Goal: Task Accomplishment & Management: Manage account settings

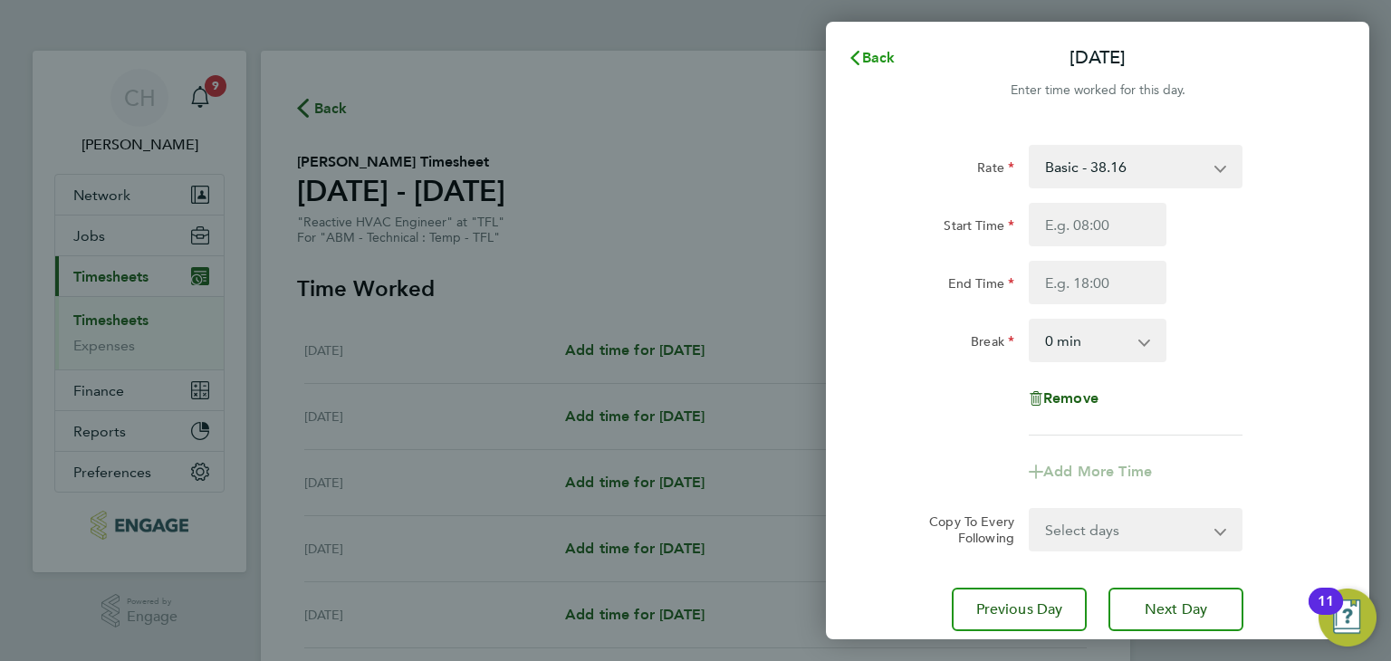
click at [864, 55] on span "Back" at bounding box center [879, 57] width 34 height 17
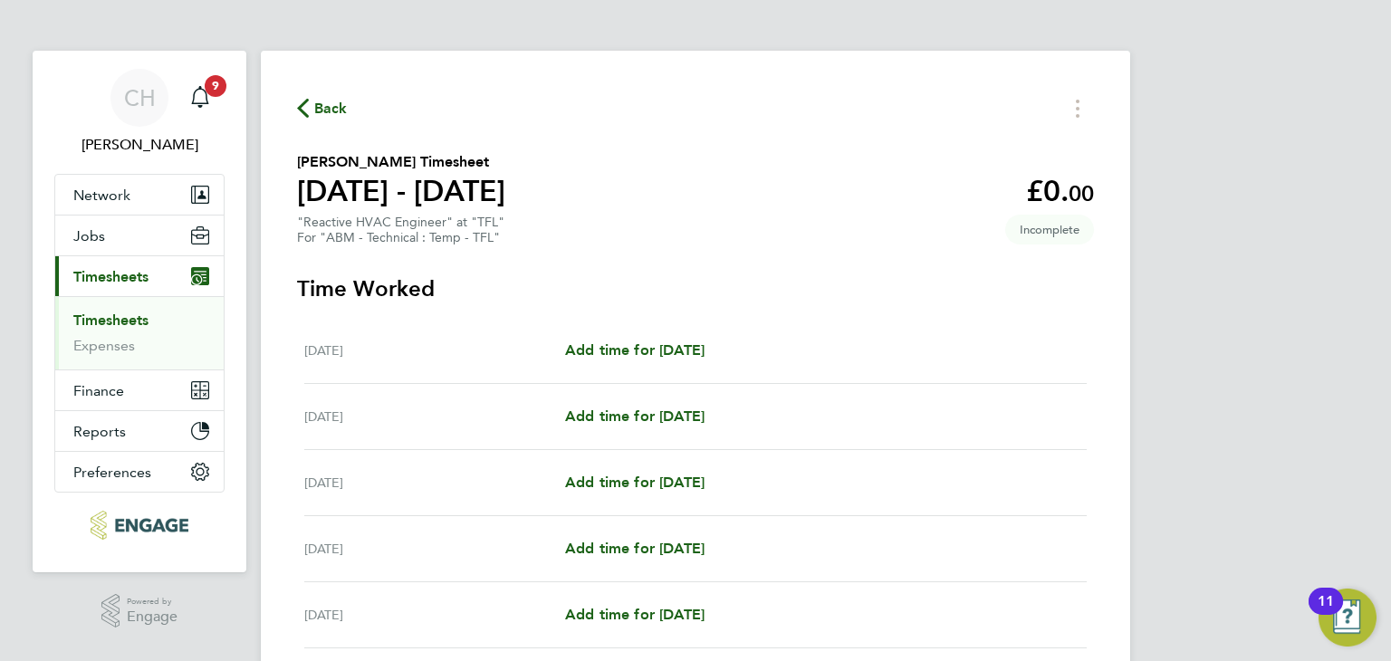
click at [121, 320] on link "Timesheets" at bounding box center [110, 319] width 75 height 17
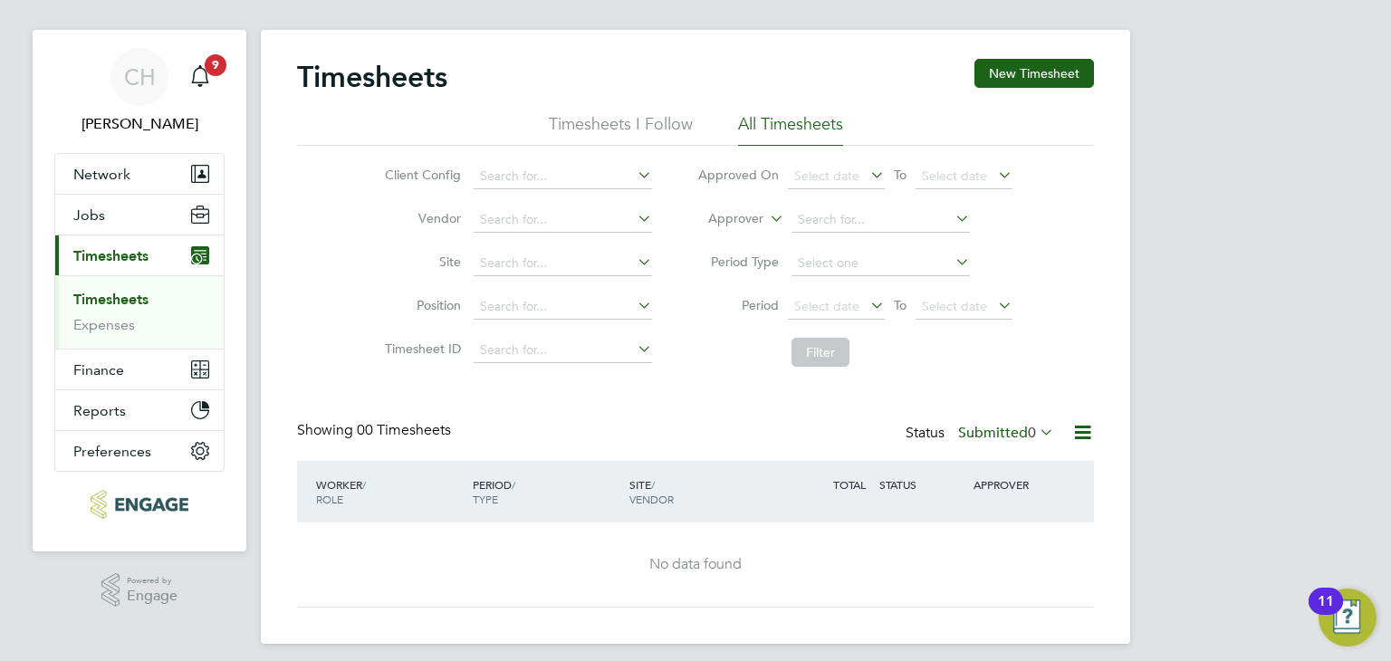
scroll to position [33, 0]
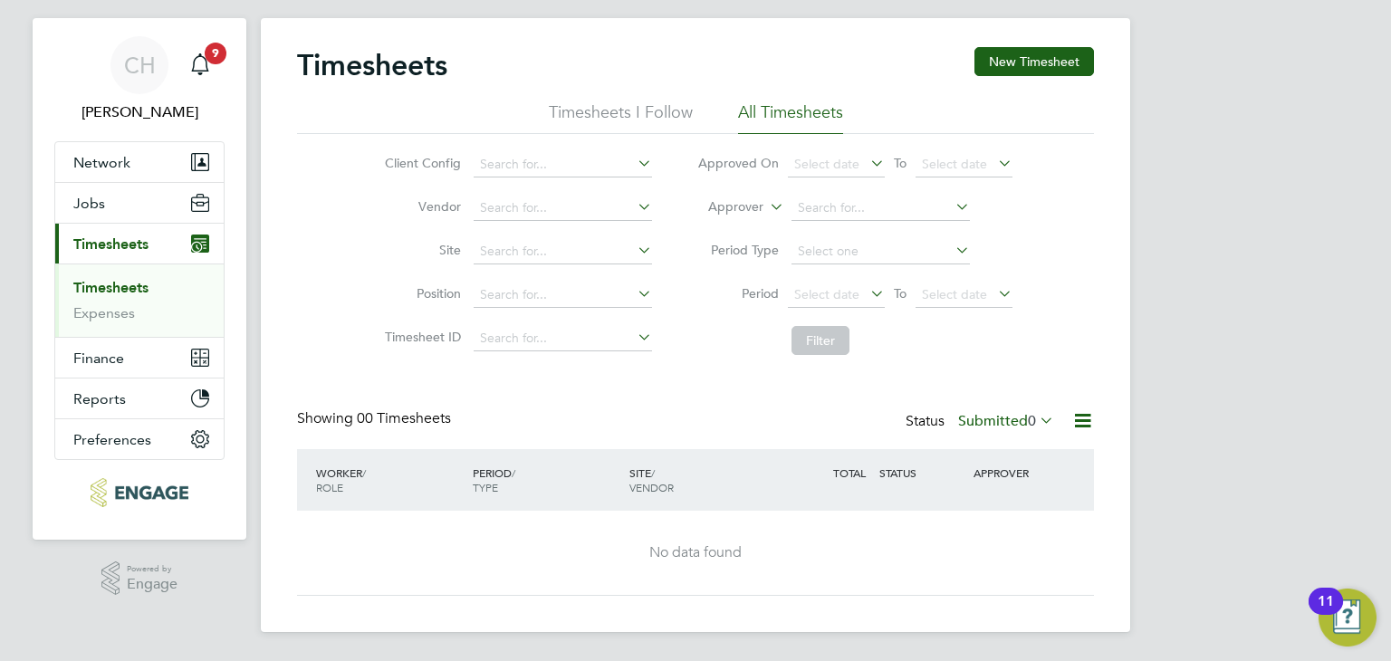
click at [998, 417] on label "Submitted 0" at bounding box center [1006, 421] width 96 height 18
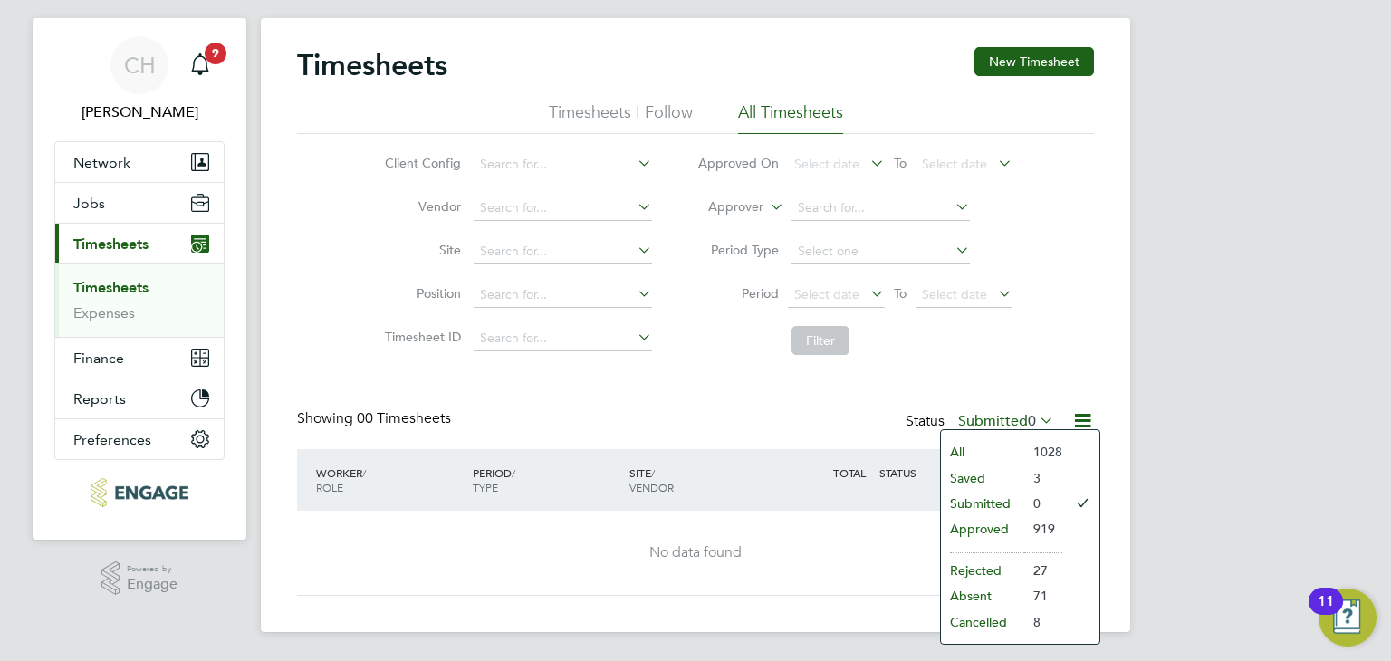
click at [1003, 527] on li "Approved" at bounding box center [982, 528] width 83 height 25
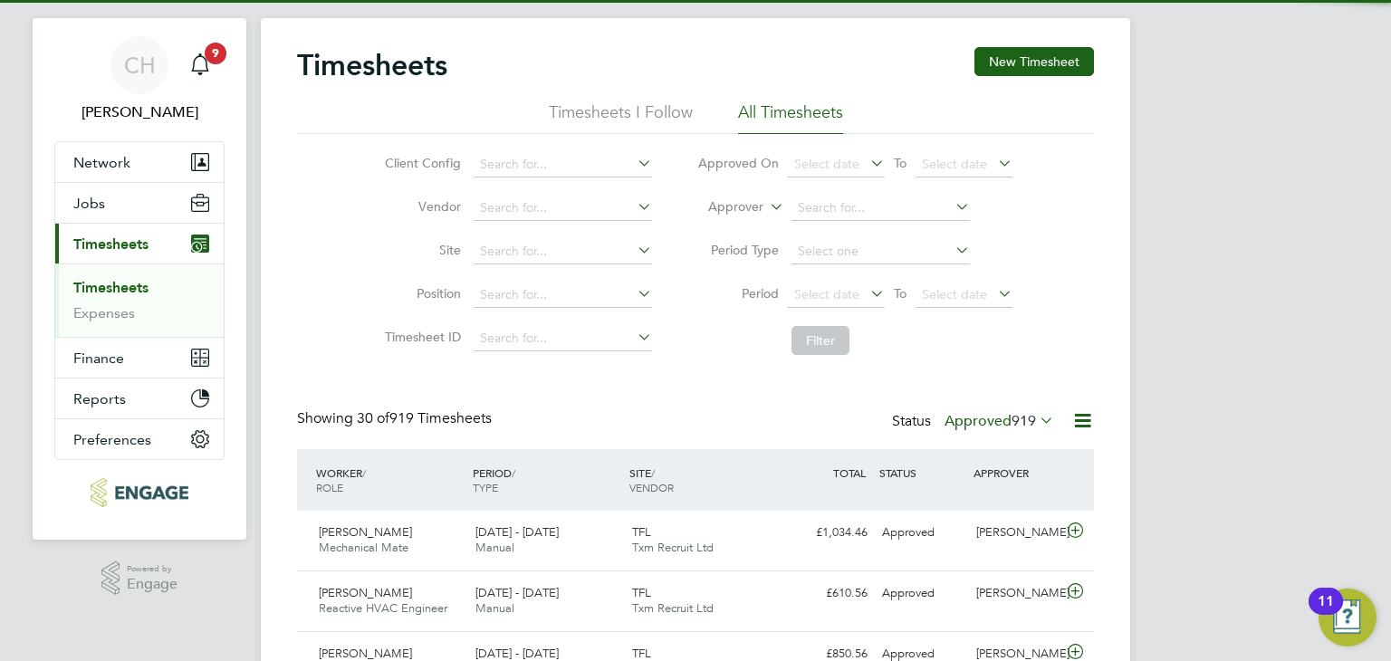
scroll to position [0, 0]
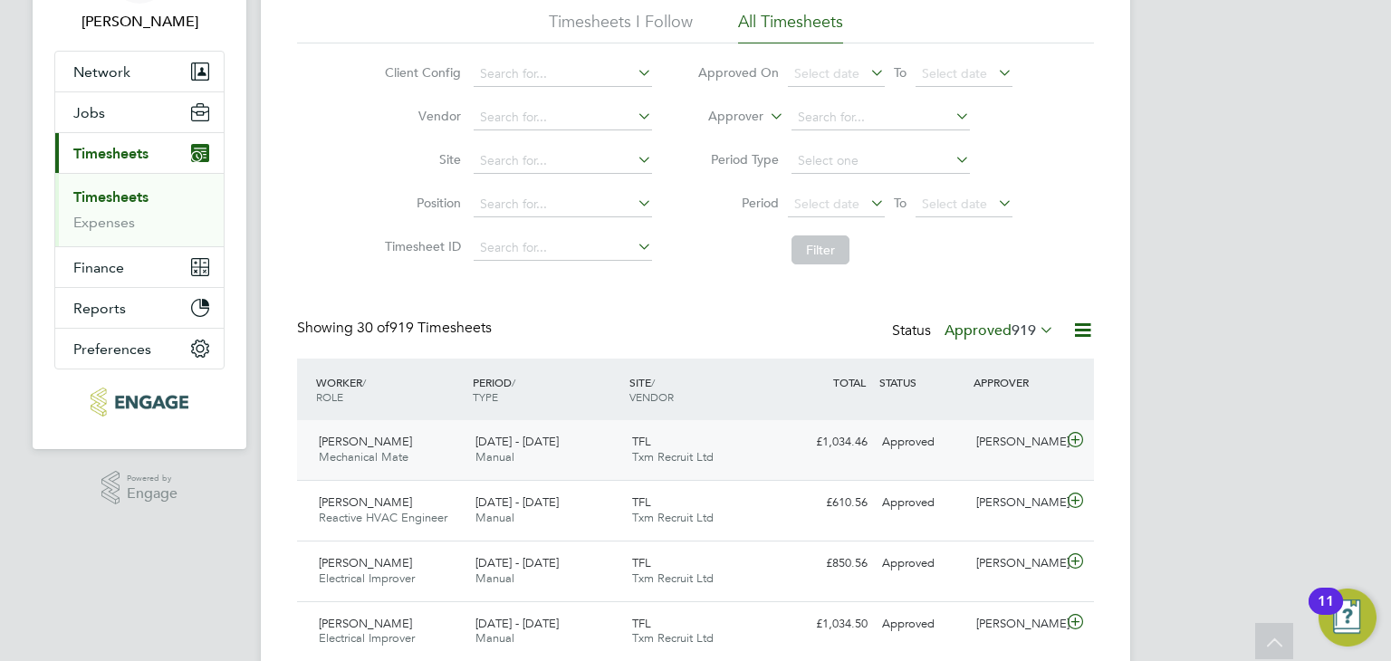
click at [991, 442] on div "[PERSON_NAME]" at bounding box center [1016, 442] width 94 height 30
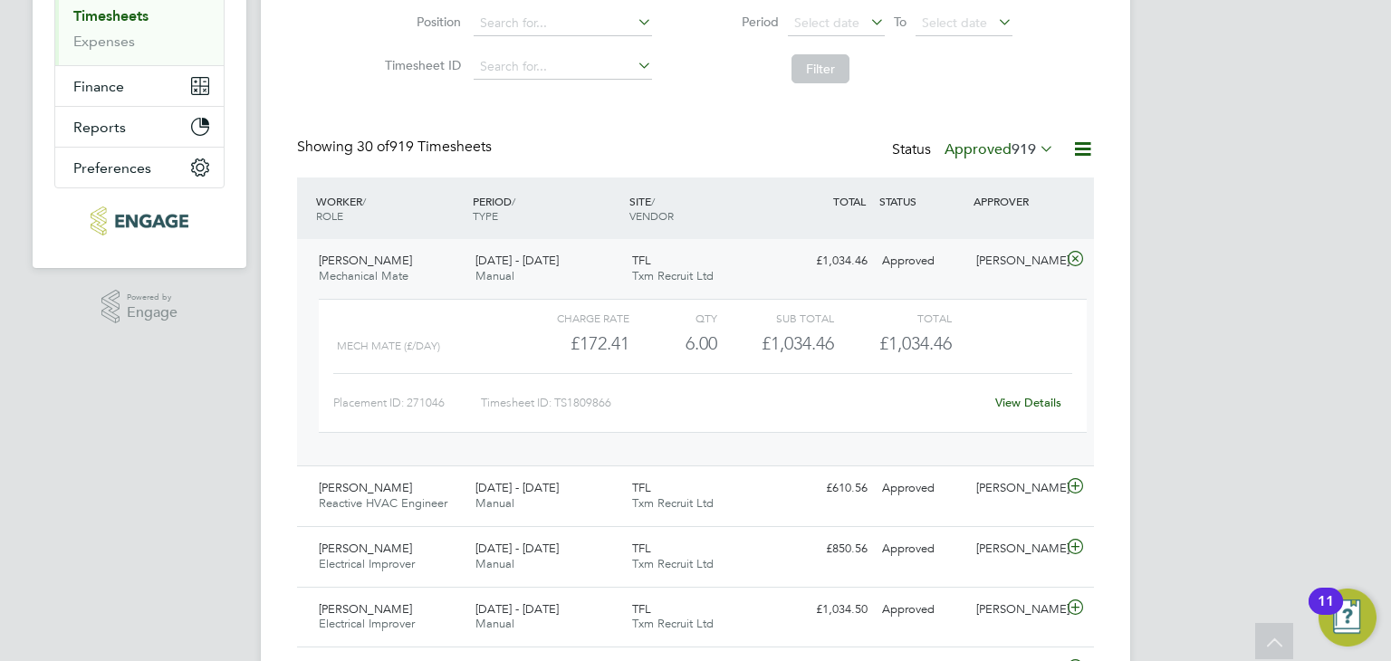
click at [1011, 406] on link "View Details" at bounding box center [1028, 402] width 66 height 15
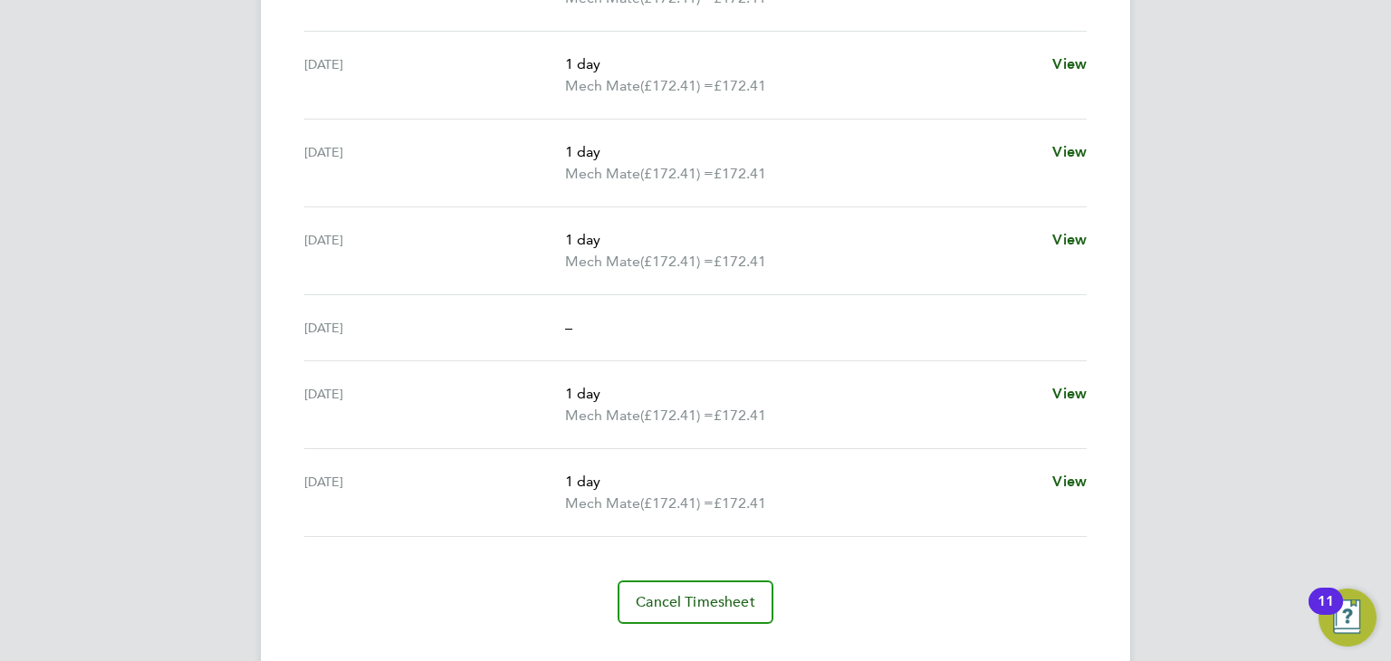
scroll to position [181, 0]
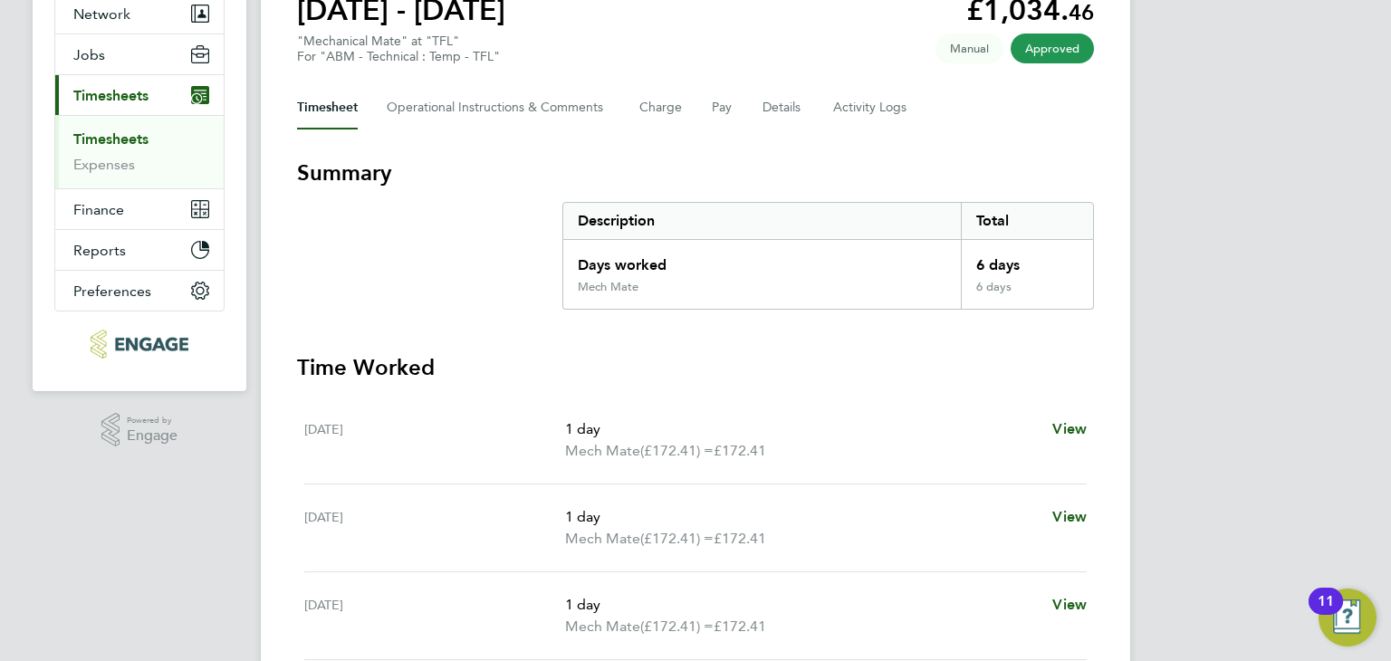
click at [710, 99] on div "Timesheet Operational Instructions & Comments Charge Pay Details Activity Logs" at bounding box center [695, 107] width 797 height 43
click at [714, 103] on button "Pay" at bounding box center [723, 107] width 22 height 43
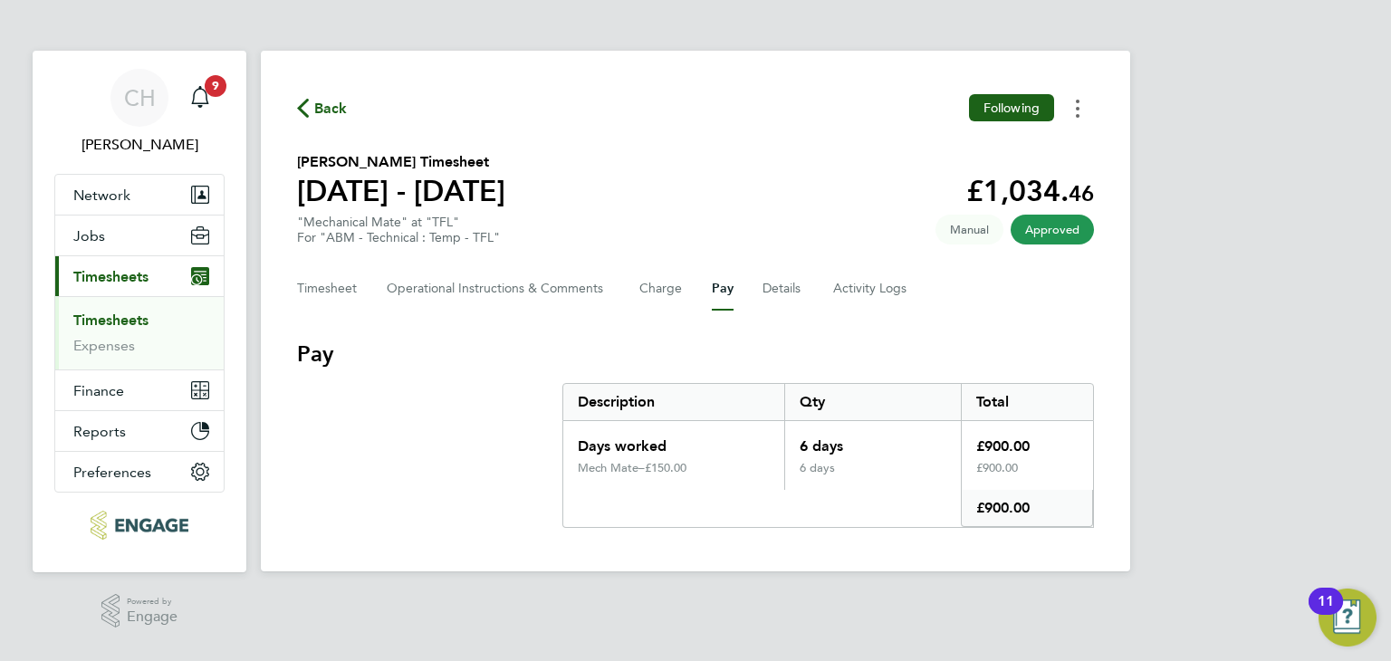
click at [1090, 113] on button "Timesheets Menu" at bounding box center [1077, 108] width 33 height 28
click at [106, 270] on span "Timesheets" at bounding box center [110, 276] width 75 height 17
click at [98, 323] on link "Timesheets" at bounding box center [110, 319] width 75 height 17
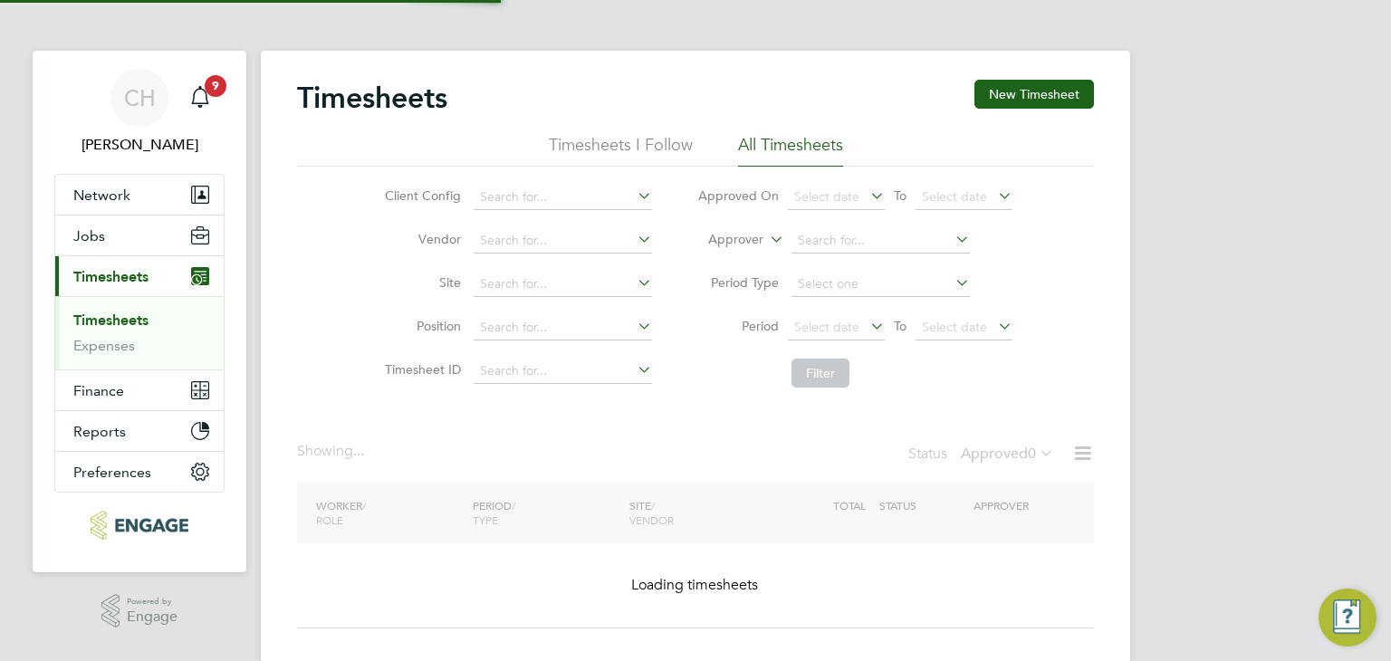
click at [1018, 91] on button "New Timesheet" at bounding box center [1034, 94] width 120 height 29
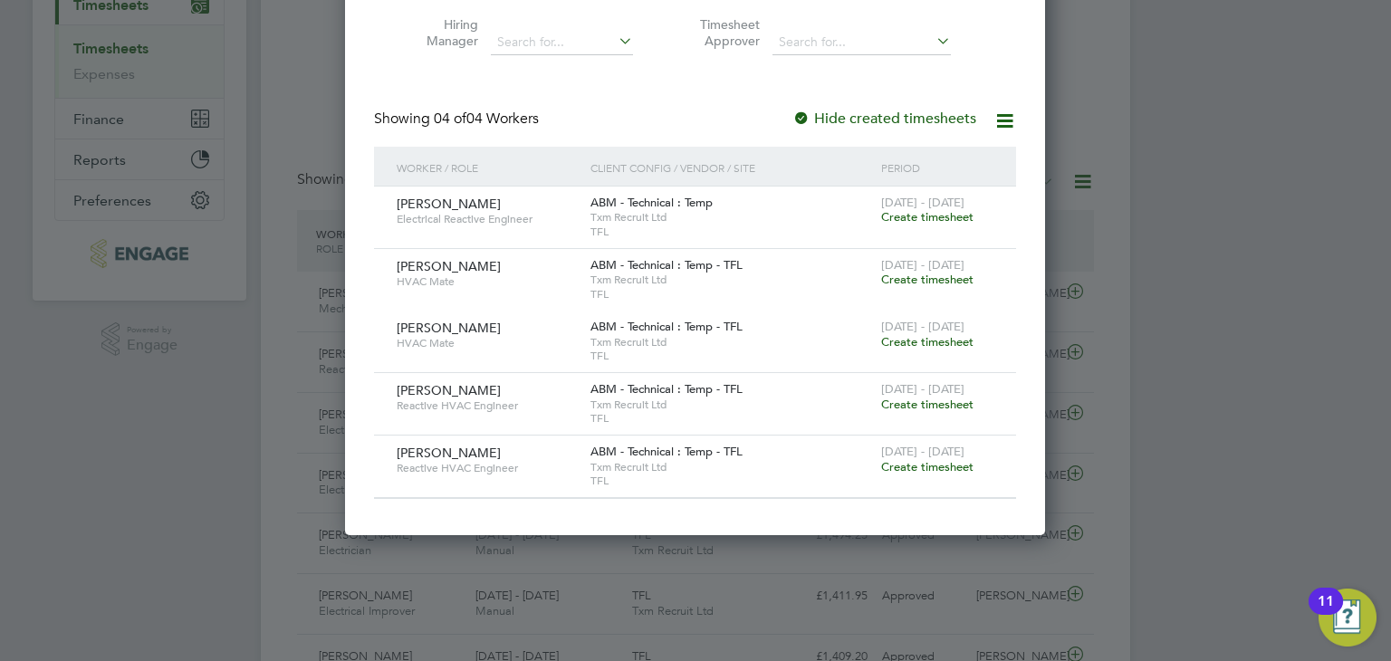
click at [1279, 219] on div at bounding box center [695, 330] width 1391 height 661
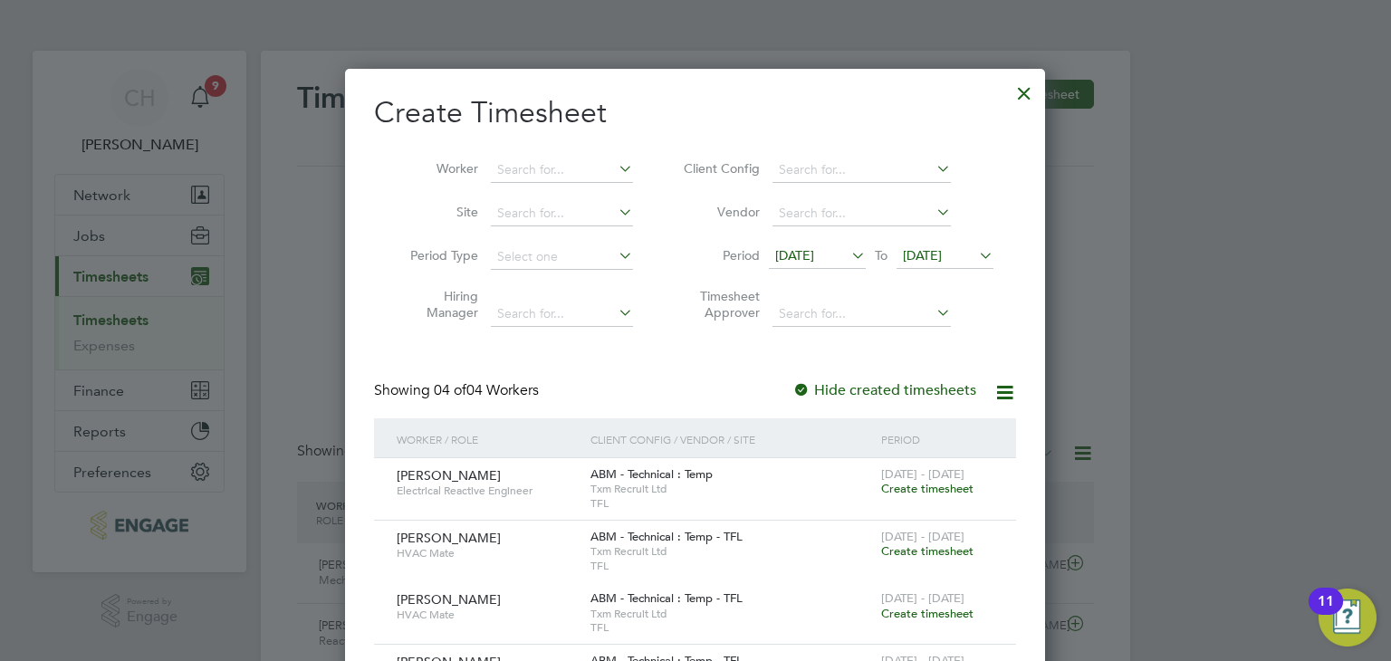
click at [1017, 92] on div at bounding box center [1024, 88] width 33 height 33
